Goal: Information Seeking & Learning: Check status

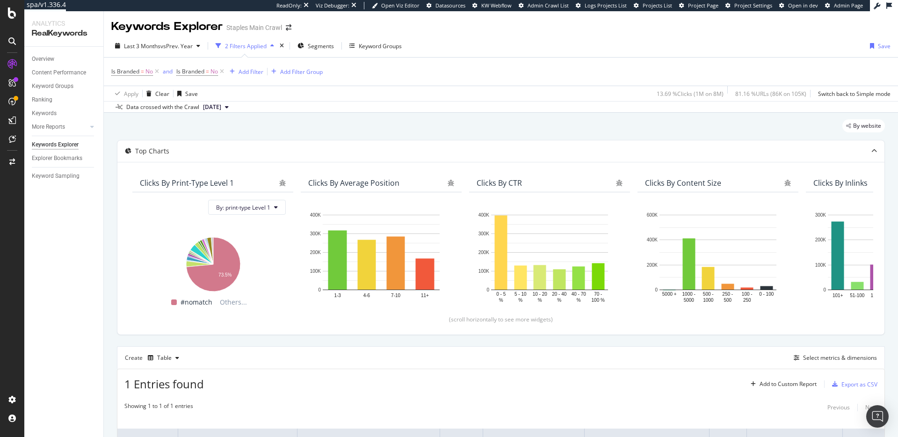
scroll to position [105, 0]
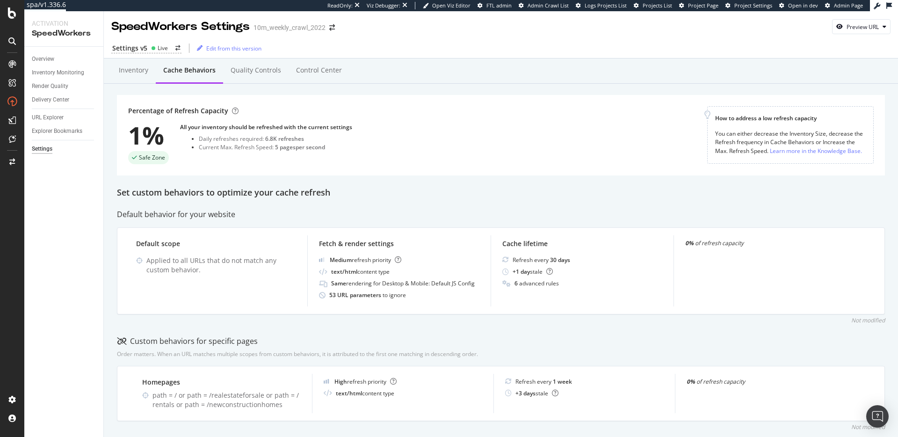
click at [394, 160] on div "Percentage of Refresh Capacity 1% Safe Zone All your inventory should be refres…" at bounding box center [417, 135] width 579 height 58
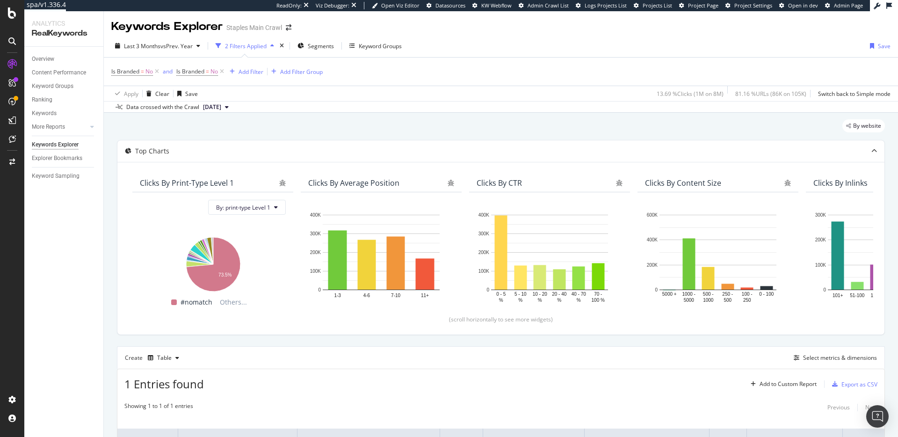
scroll to position [105, 0]
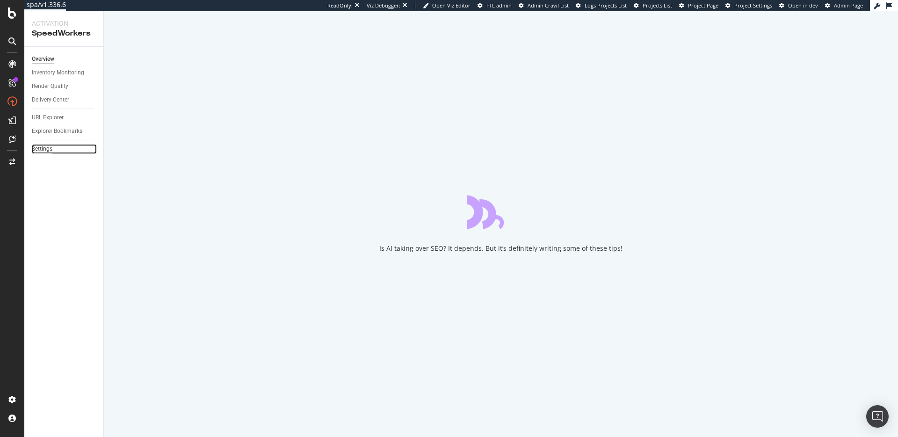
click at [46, 150] on div "Settings" at bounding box center [42, 149] width 21 height 10
click at [51, 107] on div "SiteCrawler" at bounding box center [51, 105] width 33 height 9
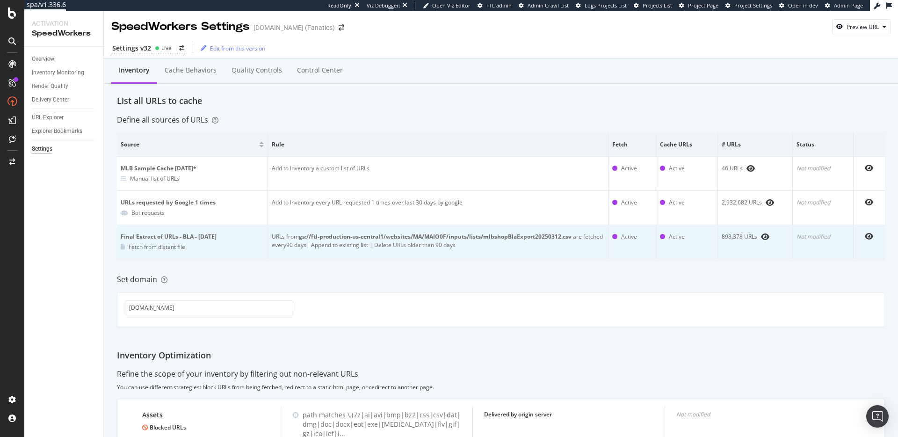
click at [518, 237] on b "gs://ftl-production-us-central1/websites/MA/MAIO0F/inputs/lists/mlbshopBlaExpor…" at bounding box center [435, 236] width 273 height 8
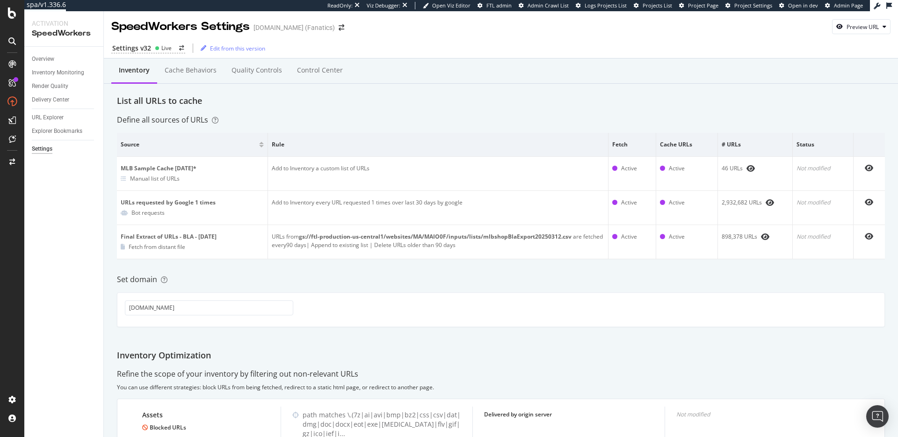
click at [535, 286] on div "Inventory Cache behaviors Quality Controls Control Center List all URLs to cach…" at bounding box center [501, 332] width 794 height 548
click at [510, 280] on div "Set domain" at bounding box center [501, 279] width 768 height 11
click at [410, 120] on div "Define all sources of URLs" at bounding box center [501, 120] width 768 height 11
drag, startPoint x: 397, startPoint y: 94, endPoint x: 384, endPoint y: 101, distance: 14.9
click at [397, 94] on div "Inventory Cache behaviors Quality Controls Control Center List all URLs to cach…" at bounding box center [501, 332] width 794 height 548
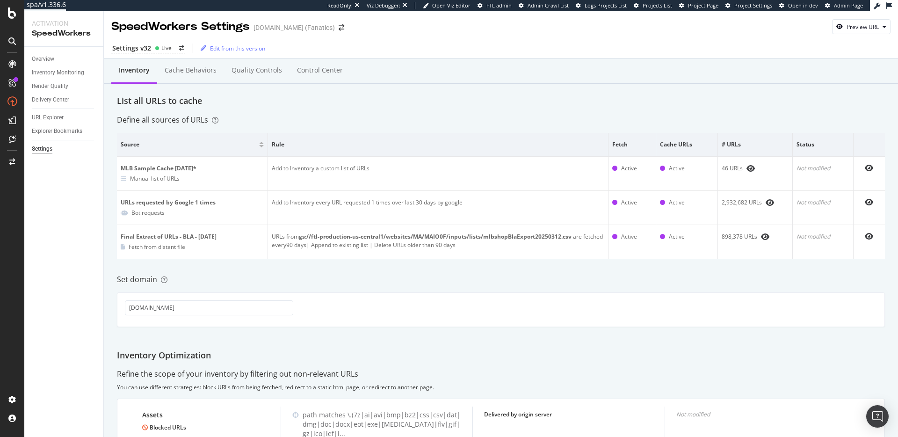
click at [258, 102] on div "List all URLs to cache" at bounding box center [501, 101] width 768 height 12
click at [178, 72] on div "Cache behaviors" at bounding box center [191, 69] width 52 height 9
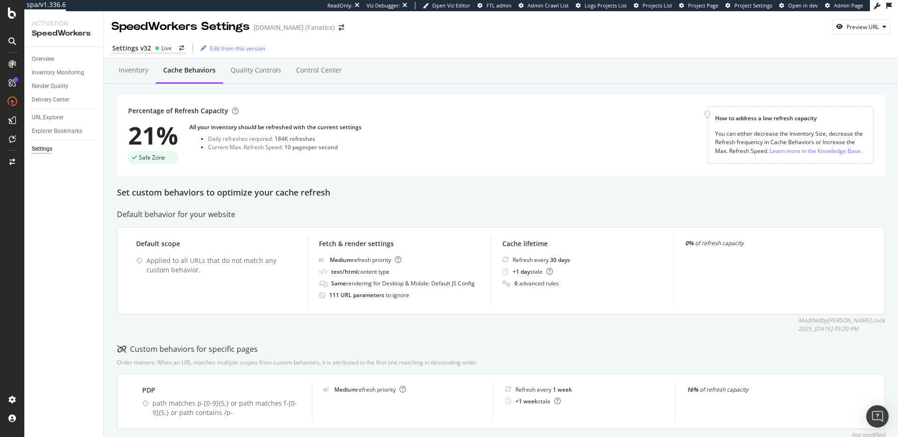
click at [105, 71] on div "Inventory Cache behaviors Quality Controls Control Center" at bounding box center [501, 70] width 794 height 25
click at [133, 73] on div "Inventory" at bounding box center [133, 69] width 29 height 9
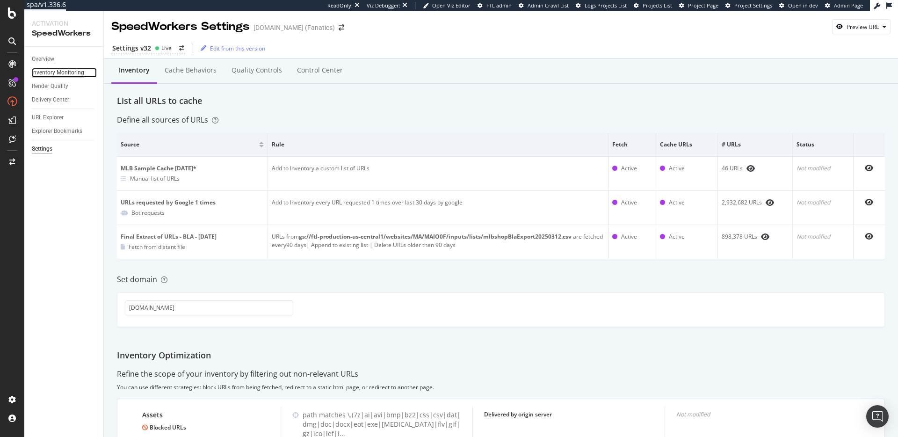
click at [67, 73] on div "Inventory Monitoring" at bounding box center [58, 73] width 52 height 10
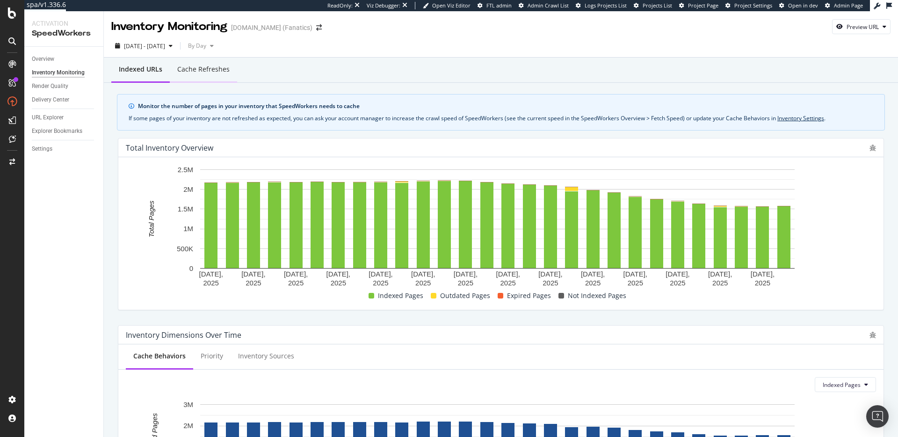
click at [207, 71] on div "Cache refreshes" at bounding box center [203, 69] width 52 height 9
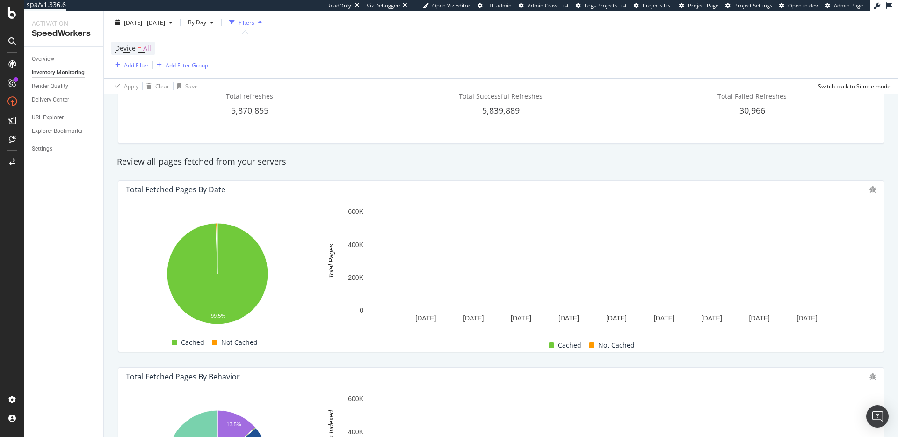
scroll to position [102, 0]
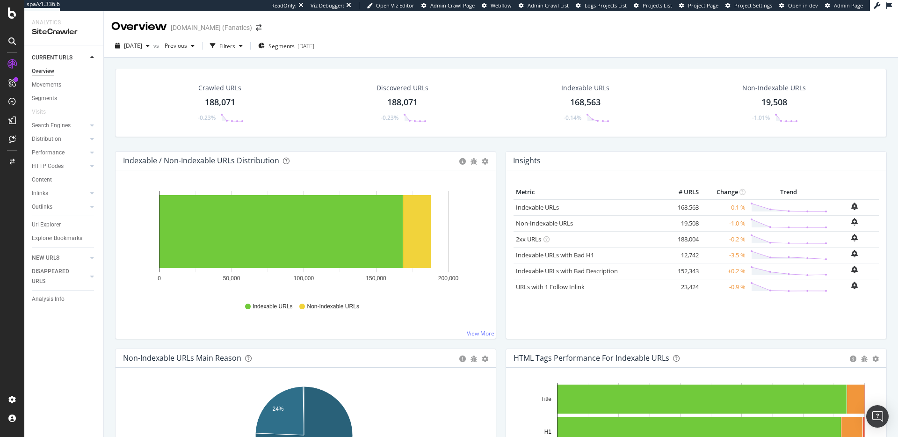
click at [52, 97] on div "Segments" at bounding box center [44, 99] width 25 height 10
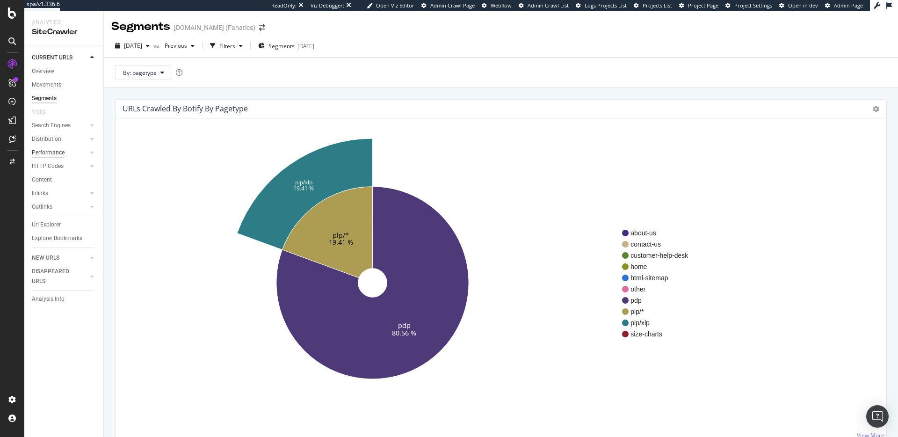
click at [55, 153] on div "Performance" at bounding box center [48, 153] width 33 height 10
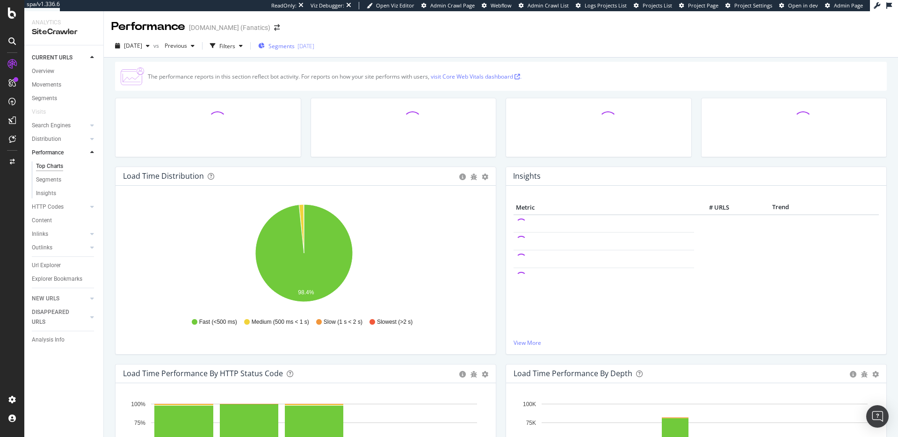
click at [295, 42] on span "Segments" at bounding box center [282, 46] width 26 height 8
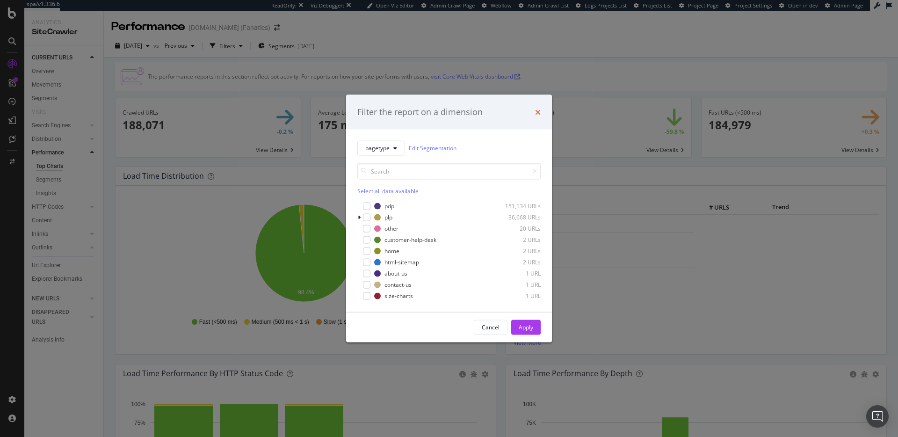
click at [538, 110] on icon "times" at bounding box center [538, 111] width 6 height 7
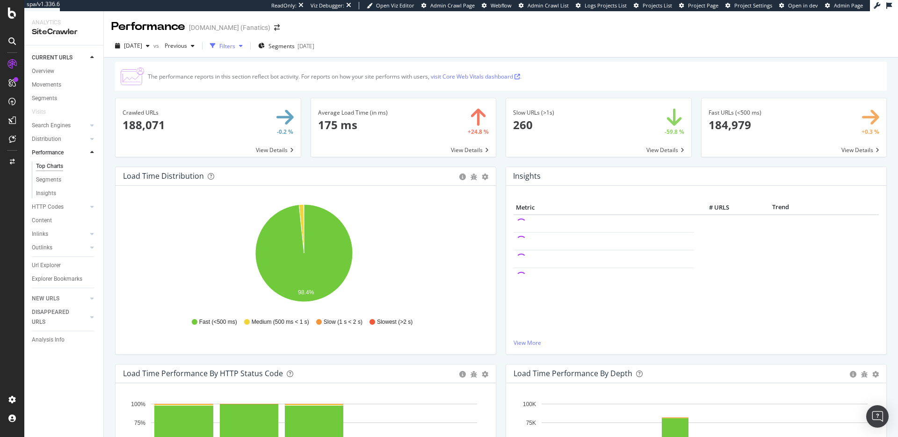
click at [235, 44] on div "Filters" at bounding box center [227, 46] width 16 height 8
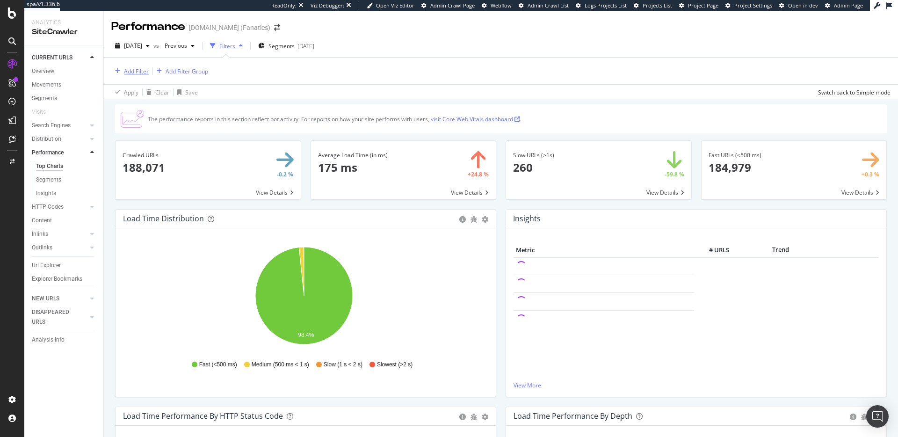
click at [138, 70] on div "Add Filter" at bounding box center [136, 71] width 25 height 8
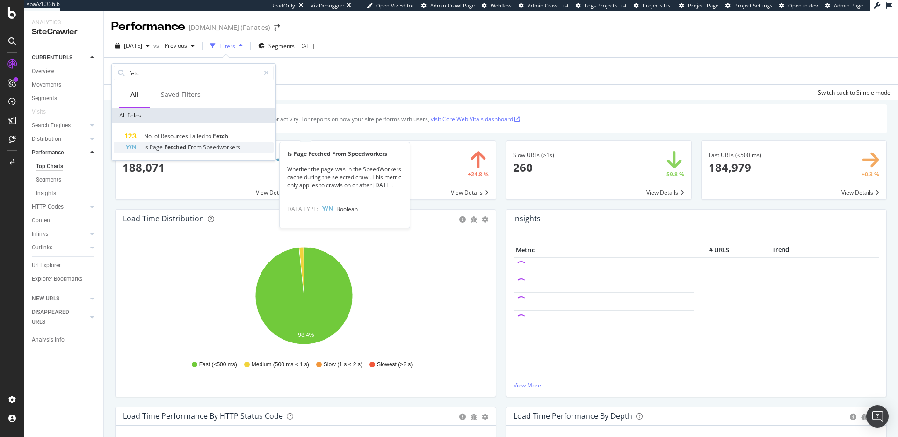
type input "fetc"
click at [201, 146] on span "From" at bounding box center [195, 147] width 15 height 8
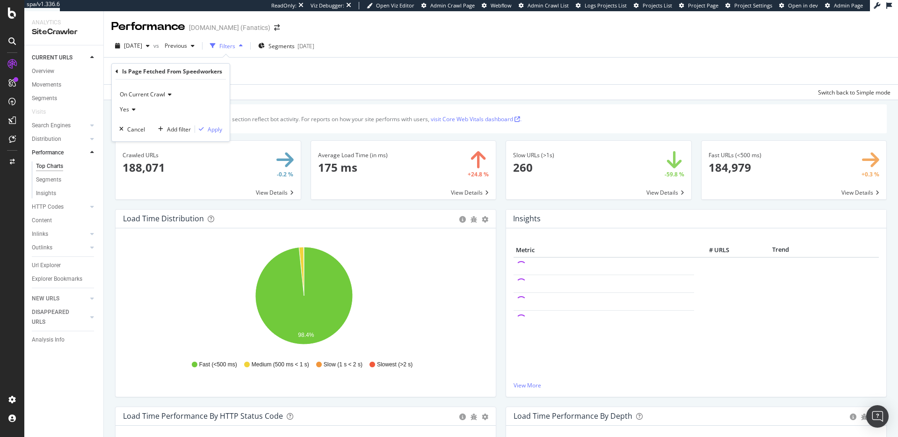
click at [134, 107] on div "Yes" at bounding box center [170, 109] width 103 height 15
click at [140, 140] on div "No" at bounding box center [172, 141] width 100 height 12
click at [220, 126] on div "Apply" at bounding box center [215, 129] width 15 height 8
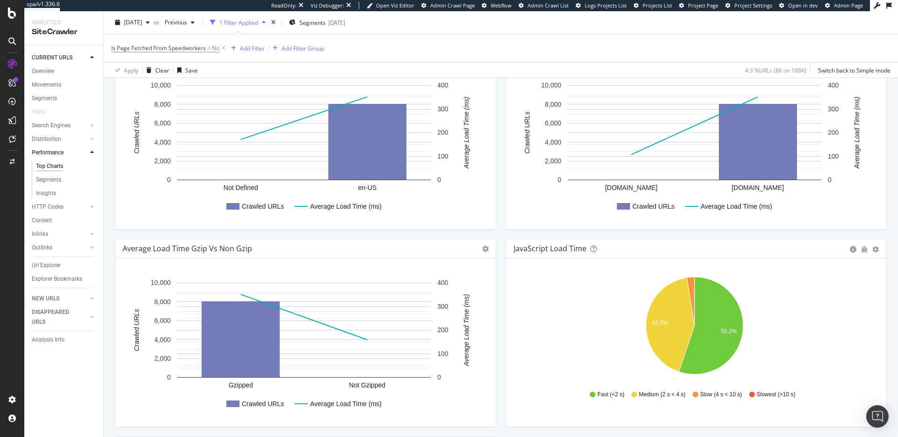
scroll to position [570, 0]
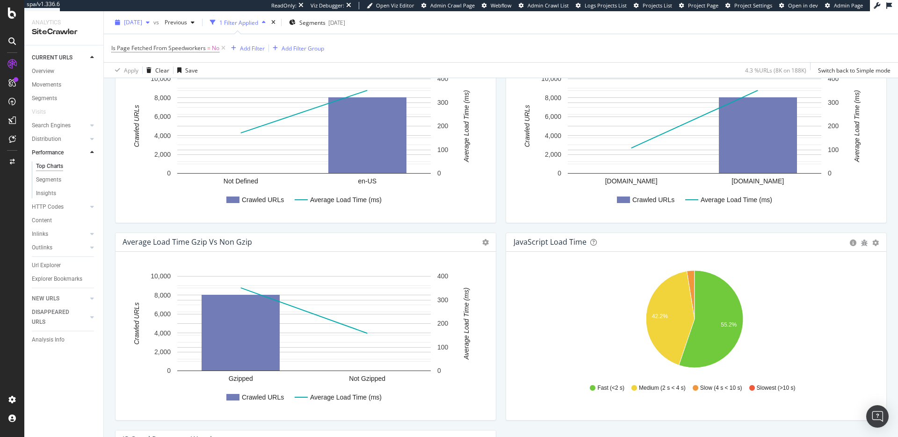
click at [142, 22] on span "[DATE]" at bounding box center [133, 22] width 18 height 8
click at [179, 74] on div "[DATE]" at bounding box center [165, 72] width 81 height 8
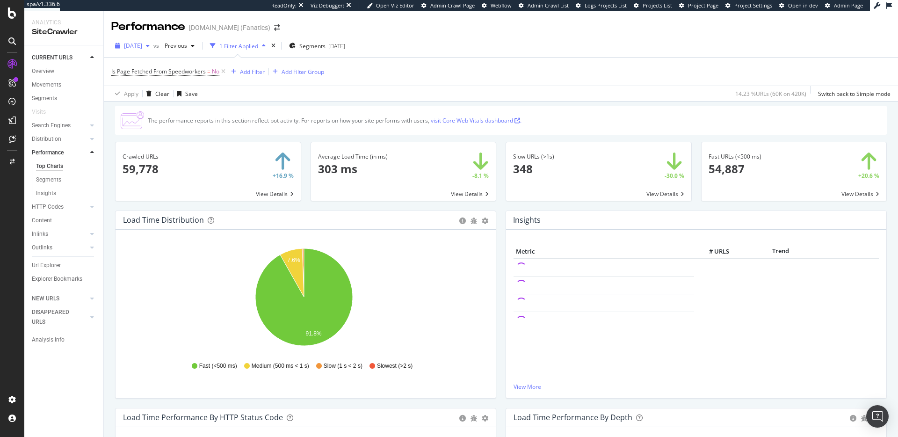
click at [142, 44] on span "[DATE]" at bounding box center [133, 46] width 18 height 8
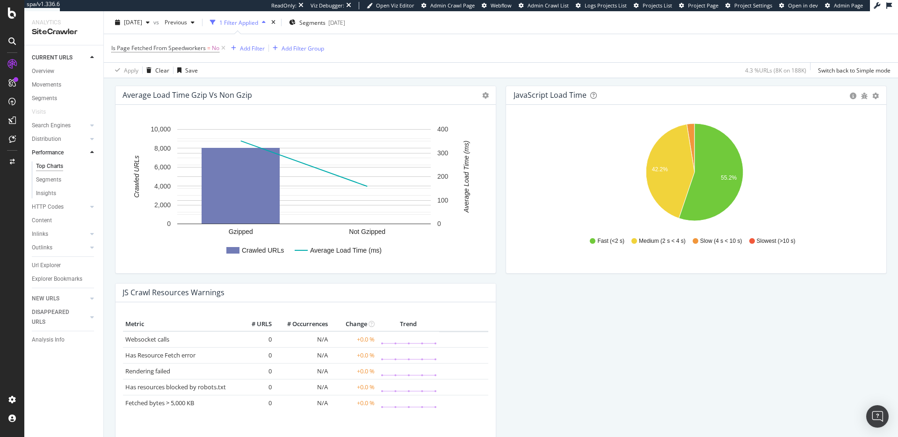
scroll to position [719, 0]
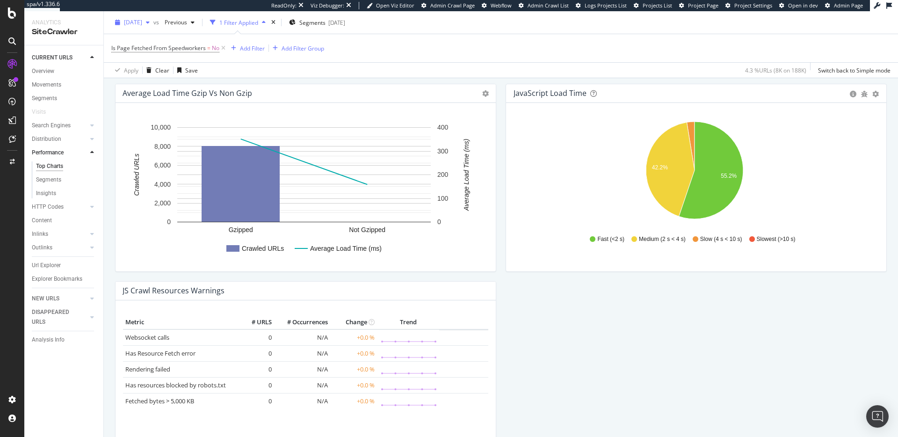
click at [142, 20] on span "[DATE]" at bounding box center [133, 22] width 18 height 8
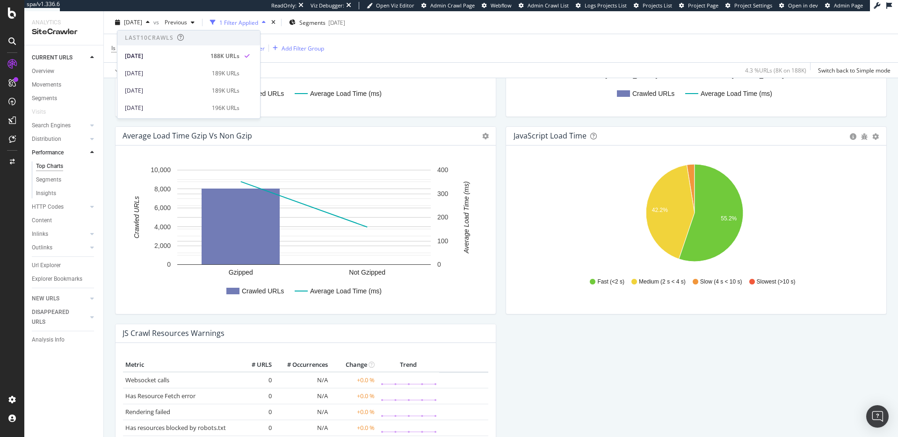
scroll to position [632, 0]
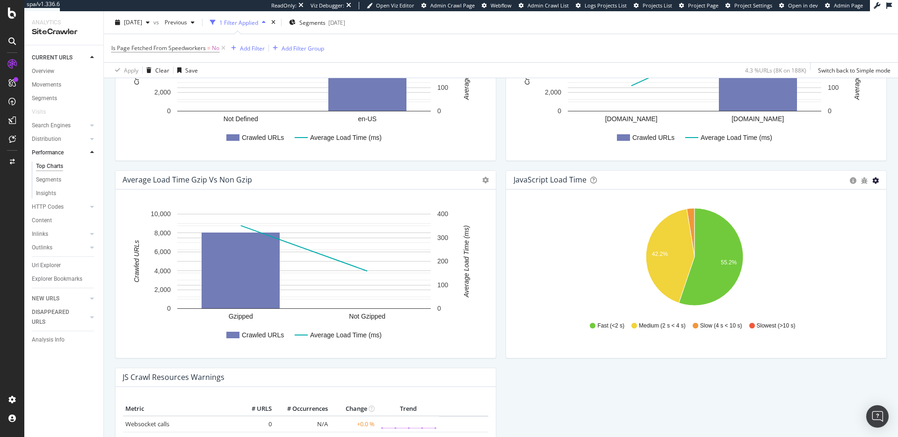
click at [872, 181] on div "JavaScript Load Time Pie Table Export as CSV" at bounding box center [696, 180] width 380 height 19
click at [872, 181] on icon "gear" at bounding box center [875, 180] width 7 height 7
click at [845, 213] on span "Table" at bounding box center [848, 216] width 75 height 13
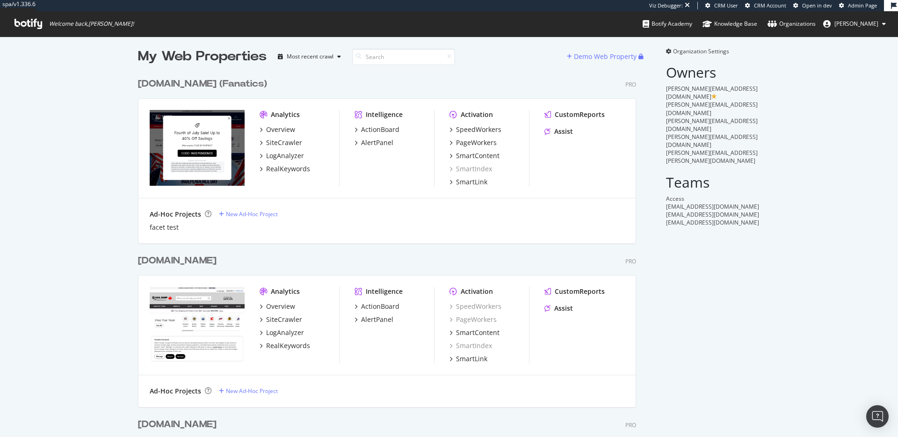
scroll to position [11, 0]
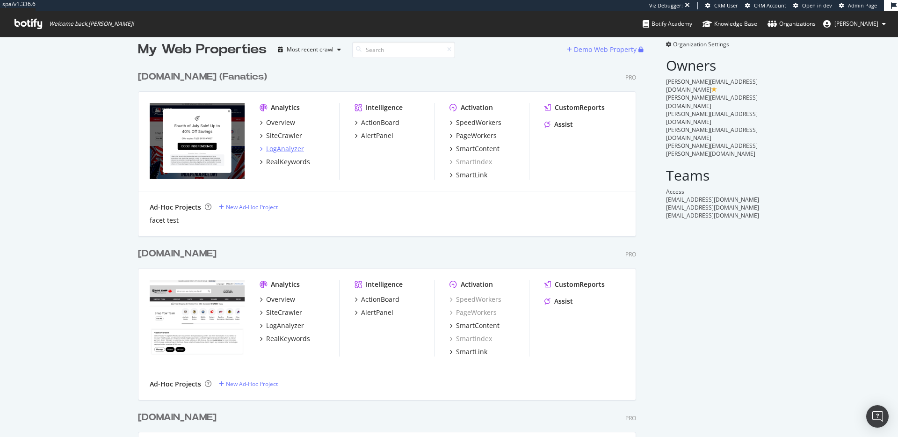
click at [285, 147] on div "LogAnalyzer" at bounding box center [285, 148] width 38 height 9
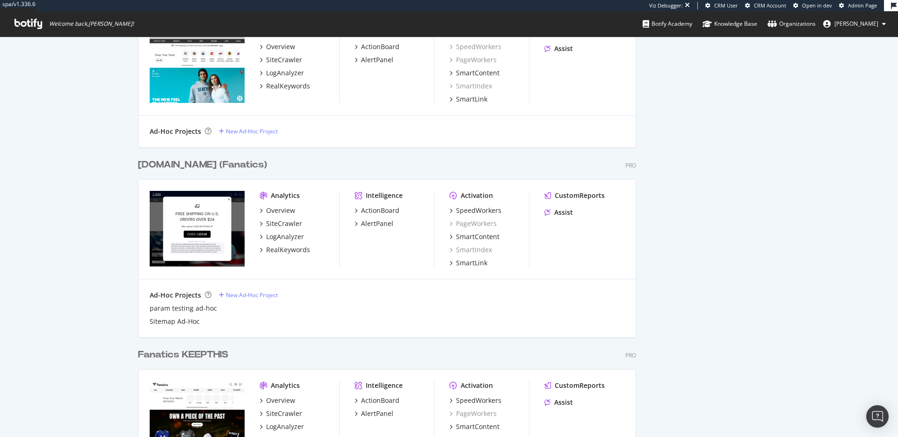
scroll to position [3156, 499]
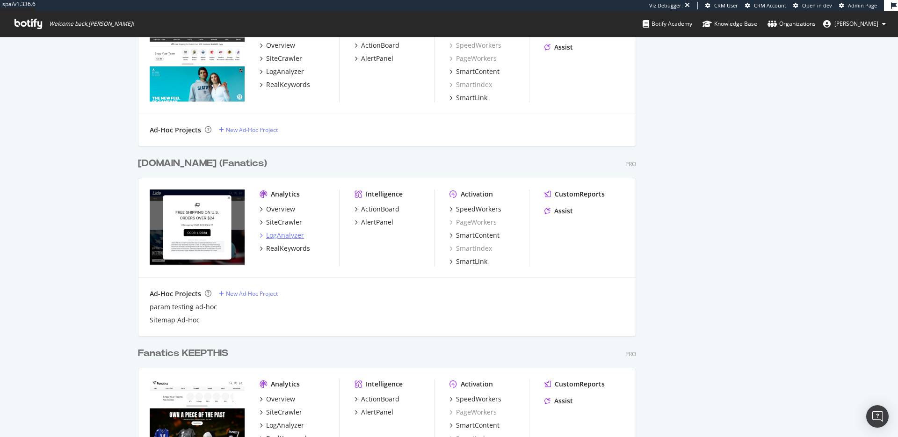
click at [280, 235] on div "LogAnalyzer" at bounding box center [285, 235] width 38 height 9
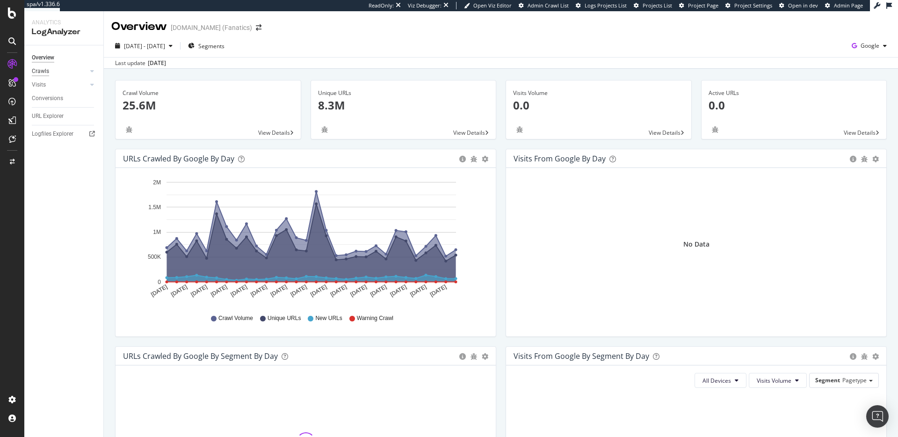
click at [42, 72] on div "Crawls" at bounding box center [40, 71] width 17 height 10
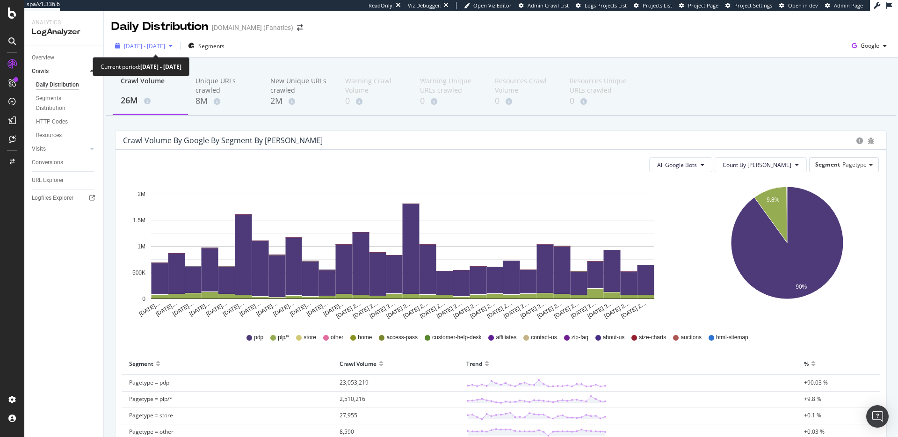
click at [165, 49] on span "2025 Jul. 20th - Aug. 18th" at bounding box center [144, 46] width 41 height 8
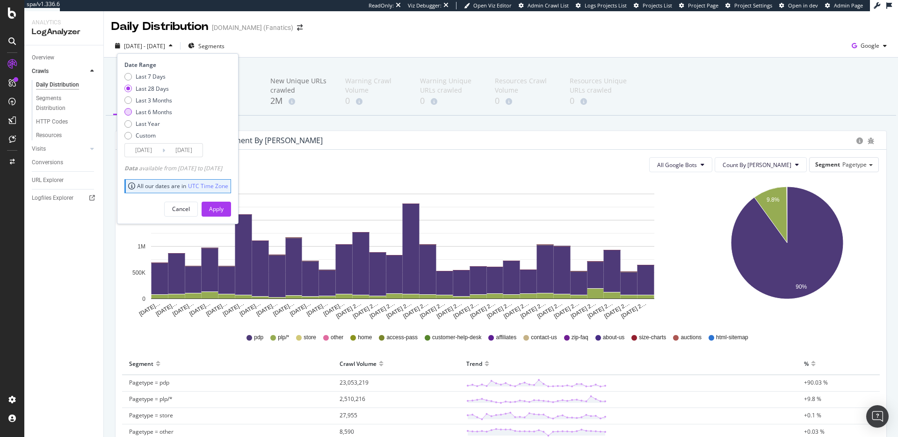
click at [163, 113] on div "Last 6 Months" at bounding box center [154, 112] width 36 height 8
type input "2025/02/19"
click at [224, 208] on div "Apply" at bounding box center [216, 209] width 15 height 8
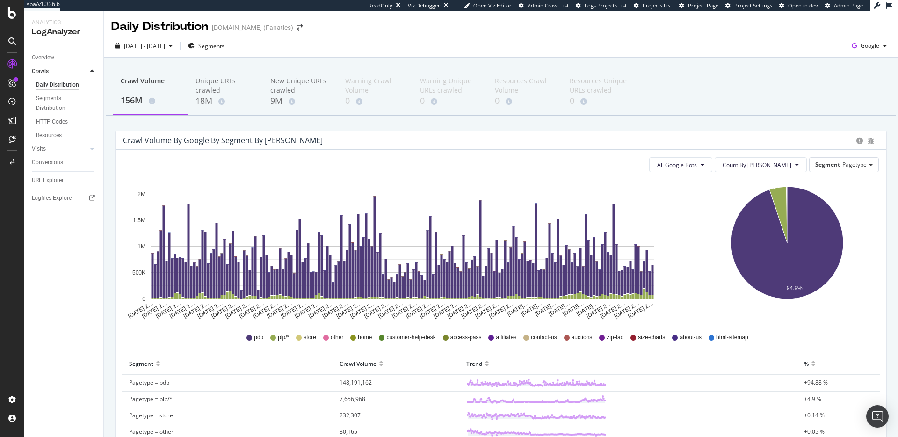
click at [276, 129] on div "Crawl Volume 156M Unique URLs crawled 18M New Unique URLs crawled 9M Warning Cr…" at bounding box center [501, 369] width 794 height 622
click at [165, 42] on span "2025 Feb. 19th - Aug. 18th" at bounding box center [144, 46] width 41 height 8
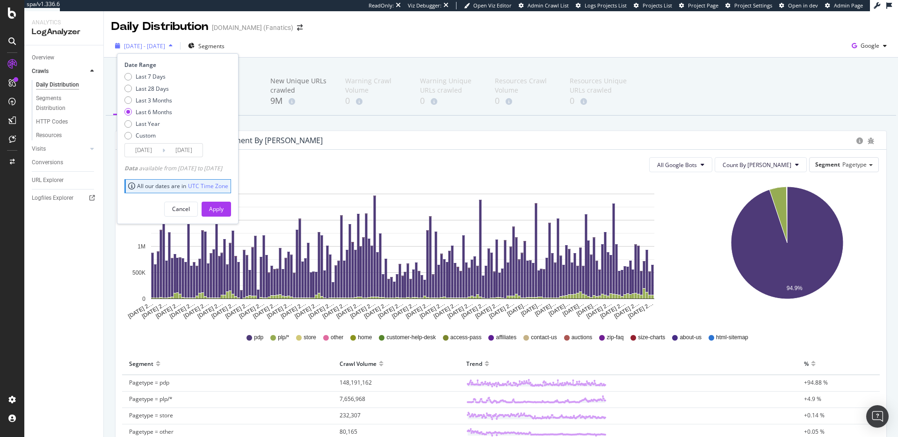
click at [165, 42] on span "2025 Feb. 19th - Aug. 18th" at bounding box center [144, 46] width 41 height 8
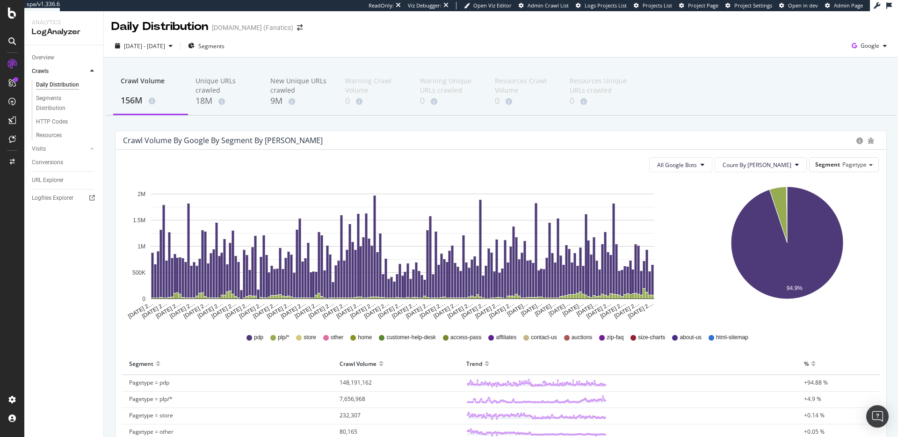
click at [332, 127] on div "Crawl Volume 156M Unique URLs crawled 18M New Unique URLs crawled 9M Warning Cr…" at bounding box center [501, 369] width 794 height 622
click at [494, 36] on div "2025 Feb. 19th - Aug. 18th Segments Google" at bounding box center [501, 46] width 794 height 23
